Goal: Information Seeking & Learning: Learn about a topic

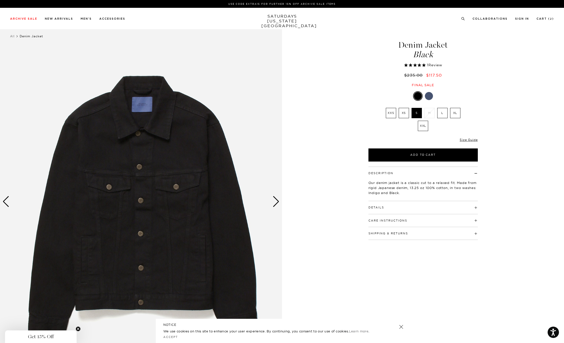
select select "recent"
click at [278, 205] on div "Next slide" at bounding box center [276, 201] width 7 height 11
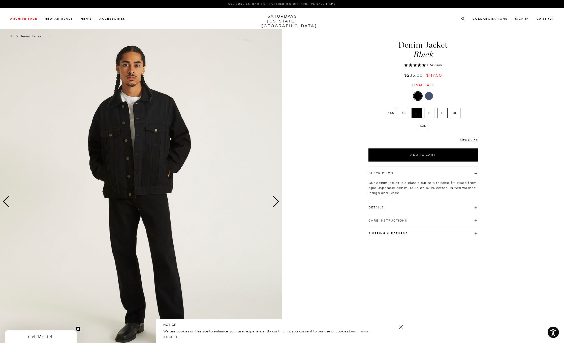
click at [278, 205] on div "Next slide" at bounding box center [276, 201] width 7 height 11
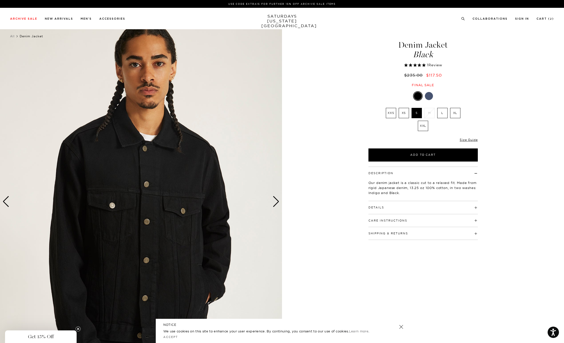
click at [278, 205] on div "Next slide" at bounding box center [276, 201] width 7 height 11
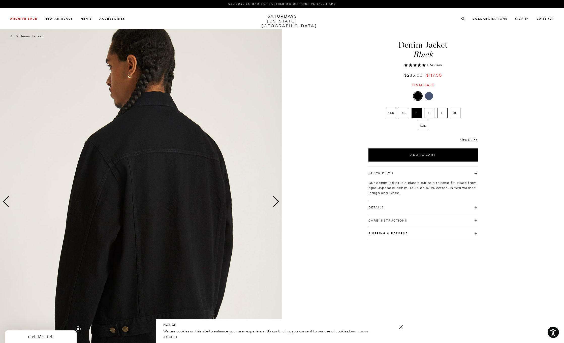
click at [278, 205] on div "Next slide" at bounding box center [276, 201] width 7 height 11
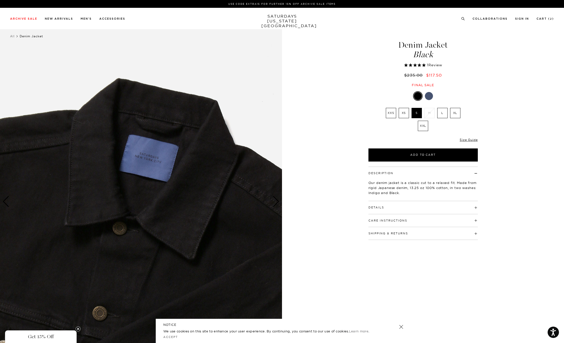
click at [278, 205] on div "Next slide" at bounding box center [276, 201] width 7 height 11
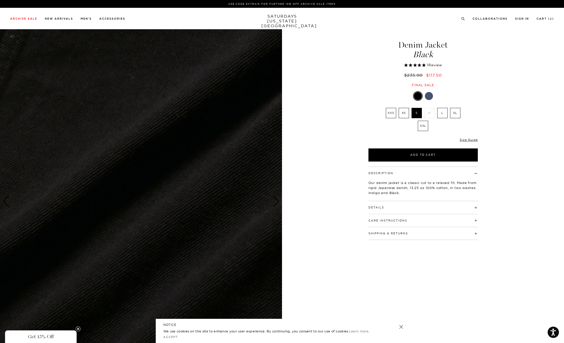
click at [278, 205] on div "Next slide" at bounding box center [276, 201] width 7 height 11
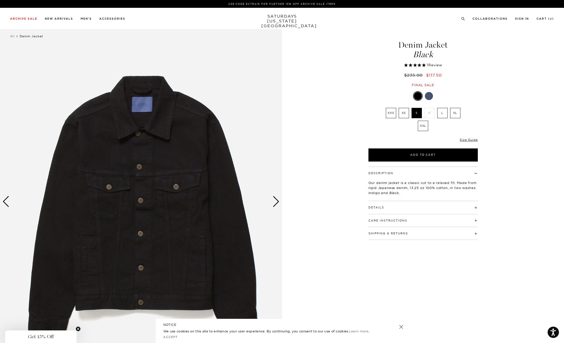
click at [278, 205] on div "Next slide" at bounding box center [276, 201] width 7 height 11
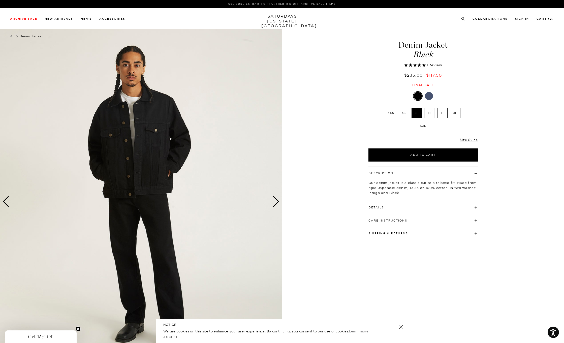
click at [278, 205] on div "Next slide" at bounding box center [276, 201] width 7 height 11
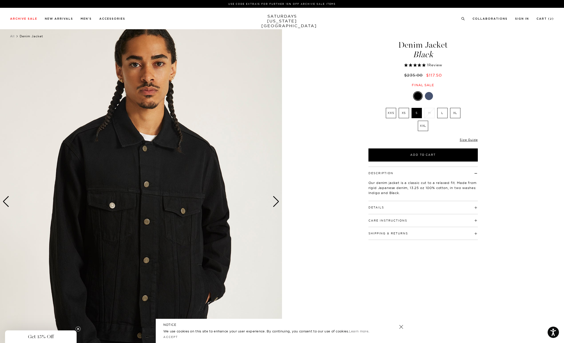
click at [278, 205] on div "Next slide" at bounding box center [276, 201] width 7 height 11
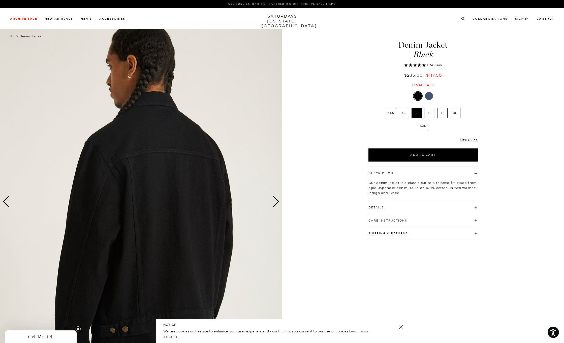
click at [278, 205] on div "Next slide" at bounding box center [276, 201] width 7 height 11
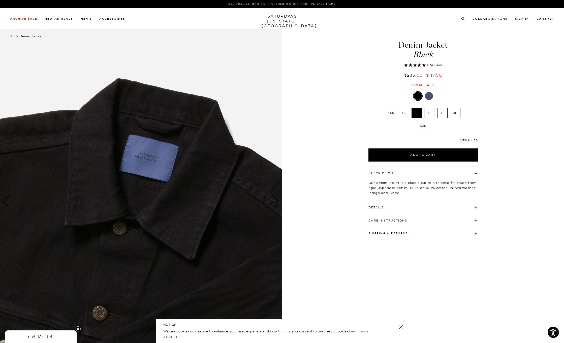
click at [278, 205] on div "Next slide" at bounding box center [276, 201] width 7 height 11
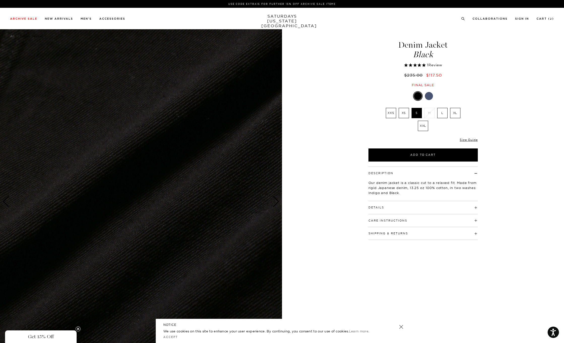
click at [275, 201] on div "Next slide" at bounding box center [276, 201] width 7 height 11
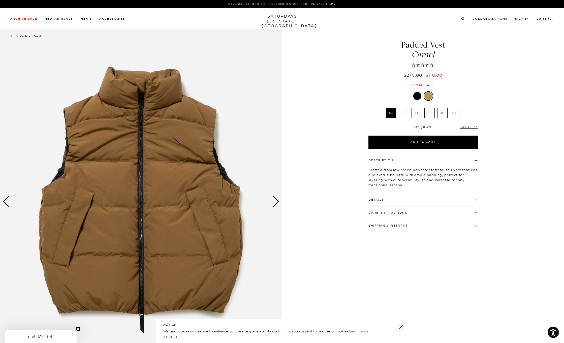
click at [407, 198] on h4 "Details" at bounding box center [423, 197] width 109 height 8
click at [443, 239] on h4 "Care Instructions" at bounding box center [423, 237] width 109 height 8
click at [278, 201] on div "Next slide" at bounding box center [276, 201] width 7 height 11
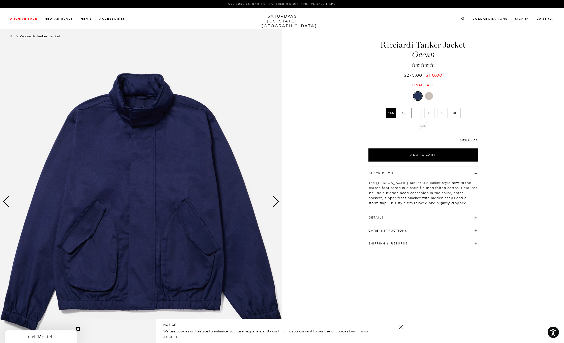
click at [277, 202] on div "Next slide" at bounding box center [276, 201] width 7 height 11
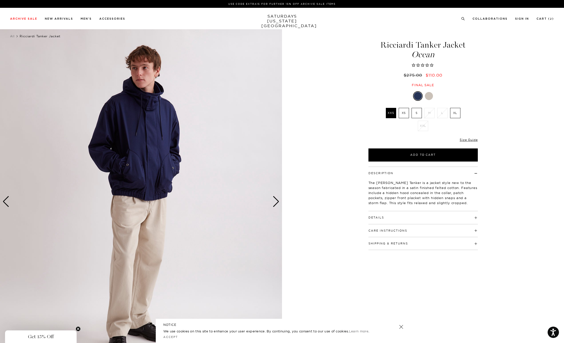
click at [277, 202] on div "Next slide" at bounding box center [276, 201] width 7 height 11
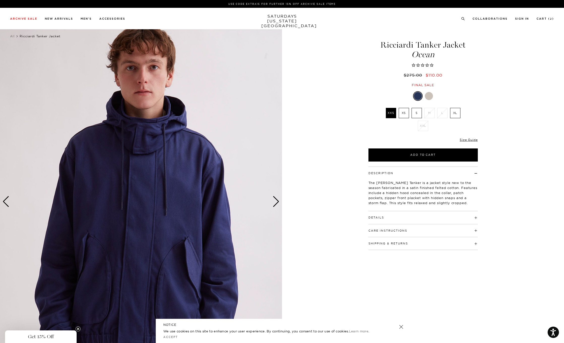
click at [277, 202] on div "Next slide" at bounding box center [276, 201] width 7 height 11
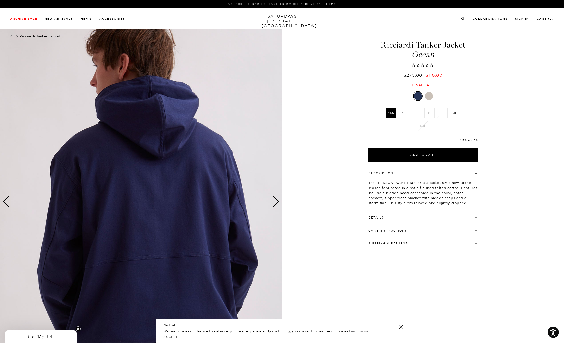
click at [277, 202] on div "Next slide" at bounding box center [276, 201] width 7 height 11
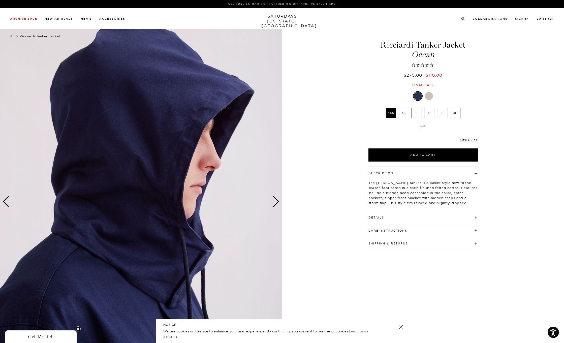
click at [277, 202] on div "Next slide" at bounding box center [276, 201] width 7 height 11
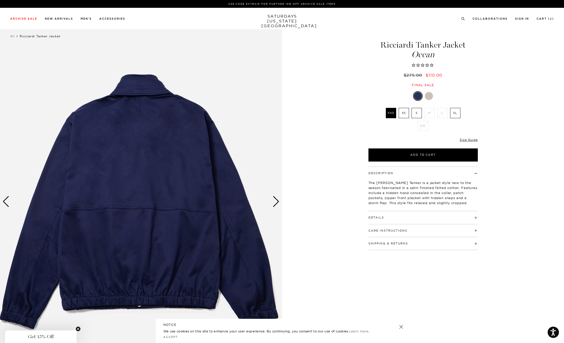
click at [277, 202] on div "Next slide" at bounding box center [276, 201] width 7 height 11
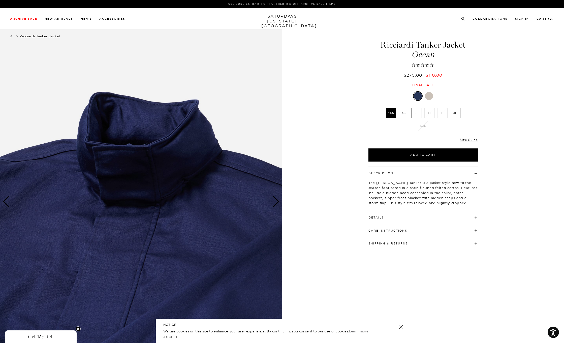
click at [277, 202] on div "Next slide" at bounding box center [276, 201] width 7 height 11
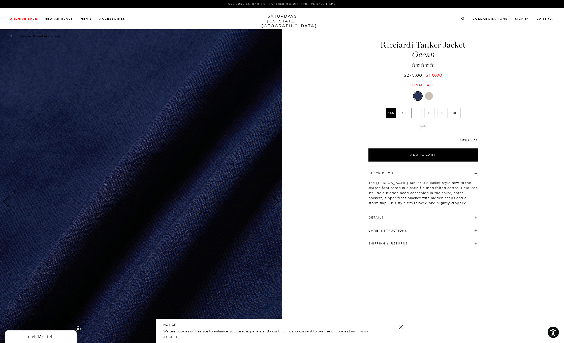
click at [277, 202] on div "Next slide" at bounding box center [276, 201] width 7 height 11
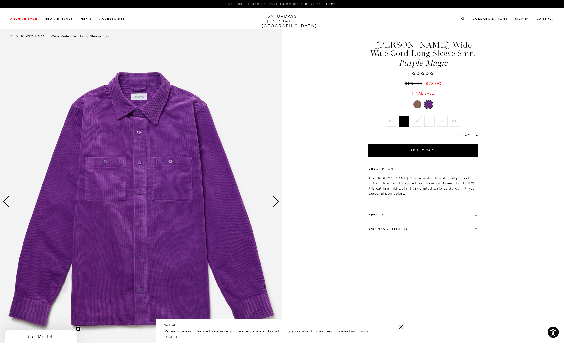
click at [277, 199] on div "Next slide" at bounding box center [276, 201] width 7 height 11
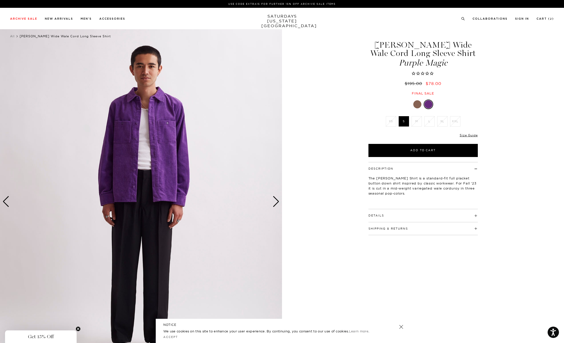
click at [277, 199] on div "Next slide" at bounding box center [276, 201] width 7 height 11
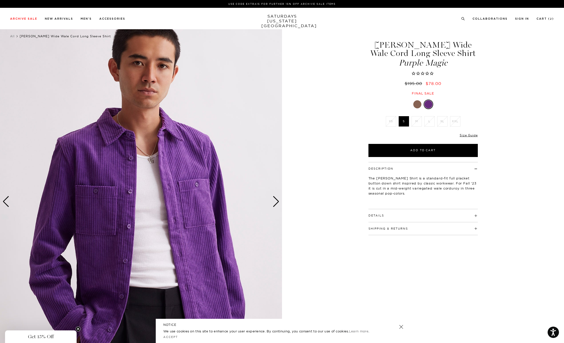
click at [277, 199] on div "Next slide" at bounding box center [276, 201] width 7 height 11
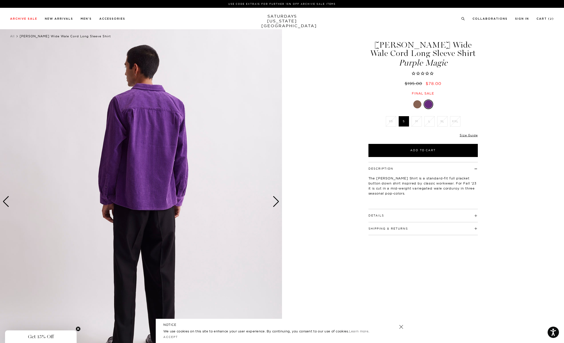
click at [277, 199] on div "Next slide" at bounding box center [276, 201] width 7 height 11
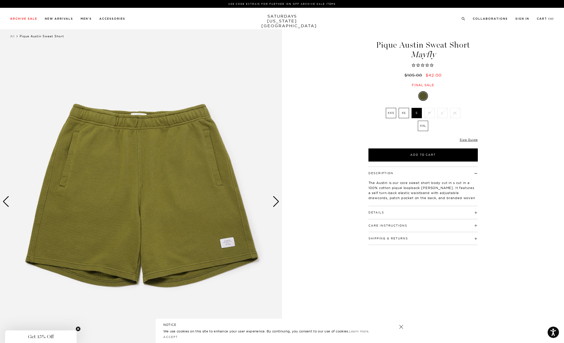
click at [275, 199] on div "Next slide" at bounding box center [276, 201] width 7 height 11
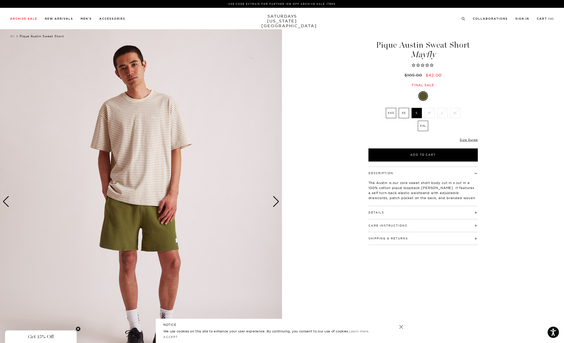
click at [275, 199] on div "Next slide" at bounding box center [276, 201] width 7 height 11
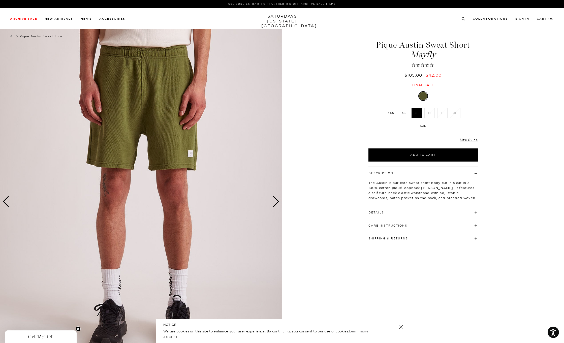
click at [275, 199] on div "Next slide" at bounding box center [276, 201] width 7 height 11
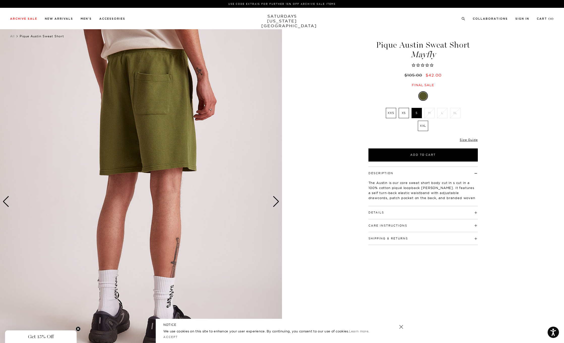
click at [275, 199] on div "Next slide" at bounding box center [276, 201] width 7 height 11
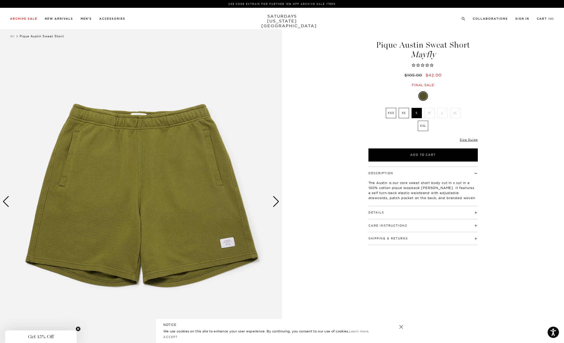
click at [275, 199] on div "Next slide" at bounding box center [276, 201] width 7 height 11
